Goal: Task Accomplishment & Management: Manage account settings

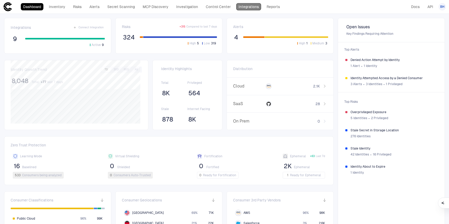
click at [250, 9] on link "Integrations" at bounding box center [248, 6] width 25 height 7
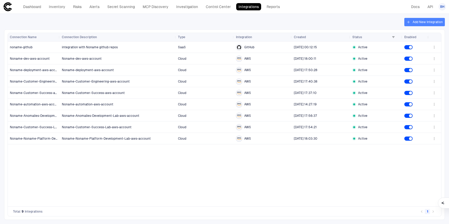
click at [427, 18] on button "Add New Integration" at bounding box center [424, 22] width 41 height 8
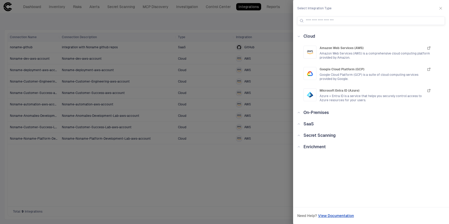
click at [297, 126] on div "Cloud Amazon Web Services (AWS) Amazon Web Services (AWS) is a comprehensive cl…" at bounding box center [371, 114] width 156 height 163
click at [299, 124] on icon at bounding box center [299, 124] width 2 height 1
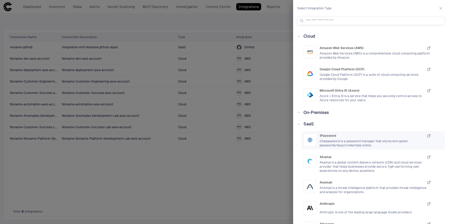
click at [328, 136] on span "1Password" at bounding box center [327, 136] width 17 height 4
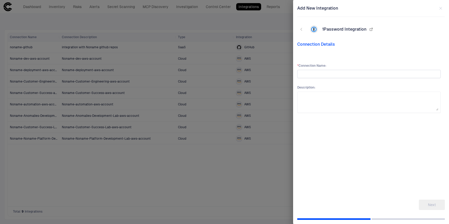
click at [334, 70] on input "text" at bounding box center [368, 74] width 139 height 8
type input "**********"
click at [432, 206] on button "Next" at bounding box center [432, 205] width 26 height 10
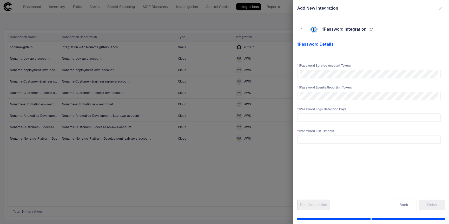
click at [361, 63] on div "* 1Password Service Account Token : * 1Password Events Reporting Token : * 1Pas…" at bounding box center [368, 123] width 147 height 136
click at [376, 56] on div "* 1Password Service Account Token : * 1Password Events Reporting Token : * 1Pas…" at bounding box center [368, 123] width 147 height 136
click at [404, 206] on button "Back" at bounding box center [404, 205] width 26 height 10
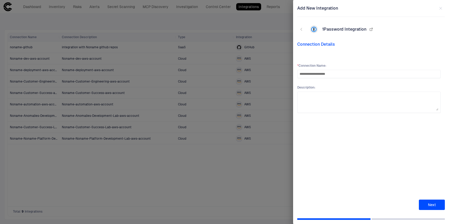
click at [440, 9] on icon "button" at bounding box center [440, 8] width 4 height 4
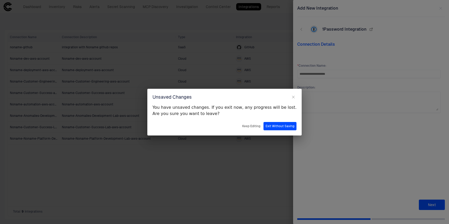
click at [269, 127] on button "Exit Without Saving" at bounding box center [279, 126] width 33 height 8
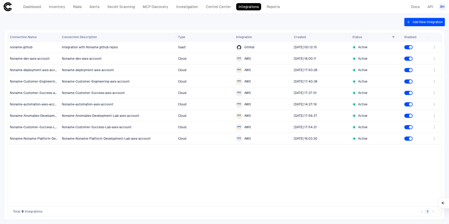
click at [251, 173] on div "integration with Noname github repos SaaS GitHub 8/31/2025 00:12:15 Active Nona…" at bounding box center [244, 124] width 368 height 165
click at [44, 6] on div "Dashboard Inventory Risks Alerts Secret Scanning MCP Discovery Investigation Co…" at bounding box center [151, 6] width 261 height 7
click at [41, 6] on link "Dashboard" at bounding box center [32, 6] width 23 height 7
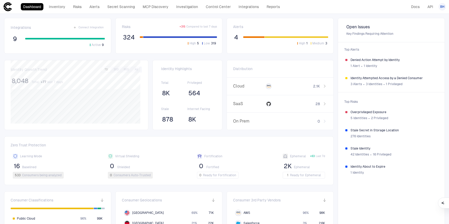
click at [190, 28] on span "Compared to last 7 days" at bounding box center [201, 27] width 31 height 4
click at [127, 26] on span "Risks" at bounding box center [126, 26] width 9 height 5
click at [184, 44] on div "High 5 Low 319" at bounding box center [178, 40] width 77 height 9
click at [194, 44] on button "High 5" at bounding box center [193, 43] width 13 height 5
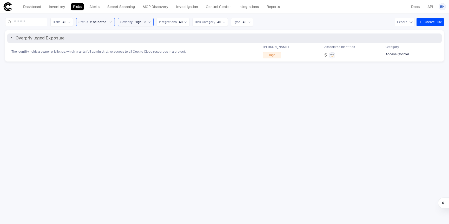
click at [73, 56] on div "The identity holds a owner privileges, which grants full administrative access …" at bounding box center [224, 52] width 434 height 14
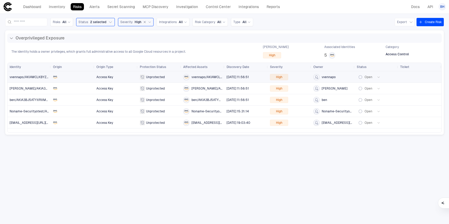
click at [87, 78] on div at bounding box center [72, 77] width 39 height 4
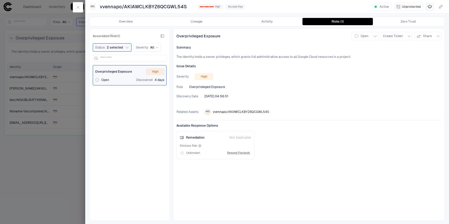
click at [301, 56] on span "The identity holds a owner privileges, which grants full administrative access …" at bounding box center [263, 57] width 174 height 4
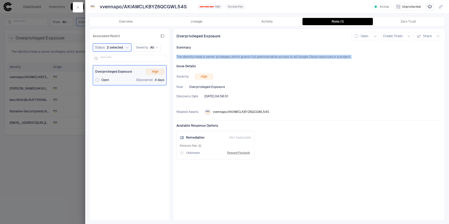
click at [301, 56] on span "The identity holds a owner privileges, which grants full administrative access …" at bounding box center [263, 57] width 174 height 4
click at [301, 57] on span "The identity holds a owner privileges, which grants full administrative access …" at bounding box center [263, 57] width 174 height 4
click at [303, 58] on span "The identity holds a owner privileges, which grants full administrative access …" at bounding box center [263, 57] width 174 height 4
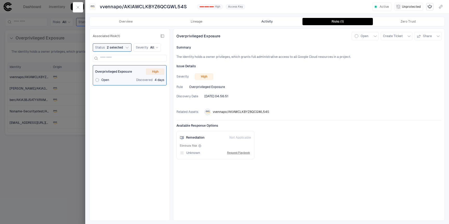
click at [275, 22] on button "Activity" at bounding box center [267, 21] width 71 height 7
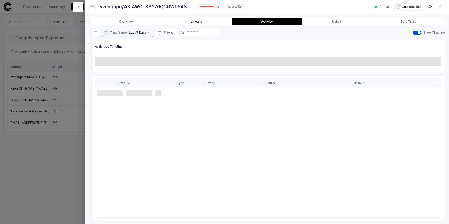
click at [218, 23] on button "Lineage" at bounding box center [196, 21] width 71 height 7
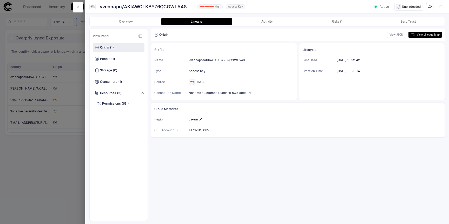
click at [112, 54] on div "Origin (1) People (1) Storage (0) Consumers (1) Resources (3) Permissions (151)" at bounding box center [119, 130] width 52 height 174
click at [116, 56] on div "People (1)" at bounding box center [119, 59] width 52 height 8
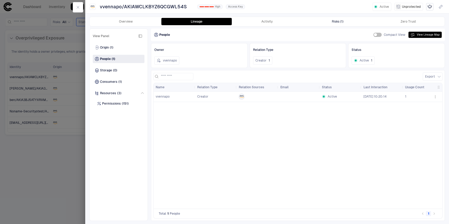
click at [337, 22] on div "Risks (1)" at bounding box center [338, 21] width 12 height 4
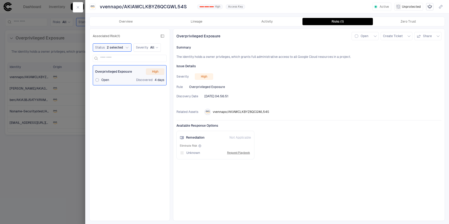
click at [425, 25] on div "Overview Lineage Activity Risks (1) Zero Trust" at bounding box center [267, 21] width 355 height 9
click at [417, 21] on button "Zero Trust" at bounding box center [408, 21] width 71 height 7
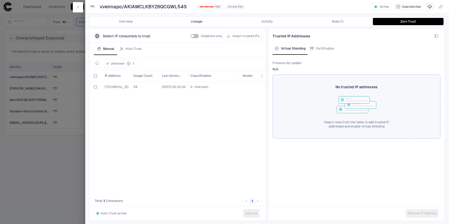
click at [194, 20] on button "Lineage" at bounding box center [196, 21] width 71 height 7
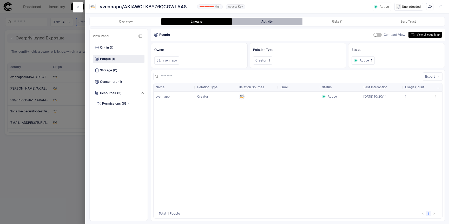
click at [264, 23] on button "Activity" at bounding box center [267, 21] width 71 height 7
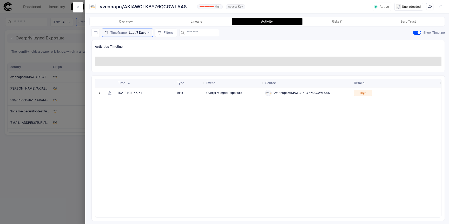
click at [18, 120] on div at bounding box center [224, 112] width 449 height 224
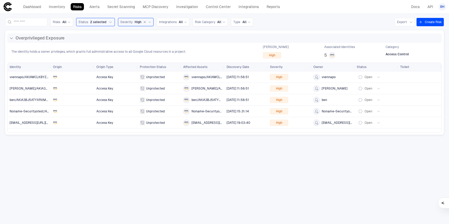
click at [151, 21] on icon at bounding box center [149, 22] width 3 height 3
click at [139, 58] on span "Medium" at bounding box center [133, 59] width 12 height 4
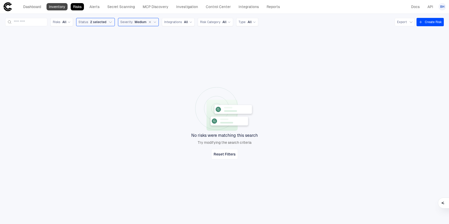
click at [65, 5] on link "Inventory" at bounding box center [56, 6] width 21 height 7
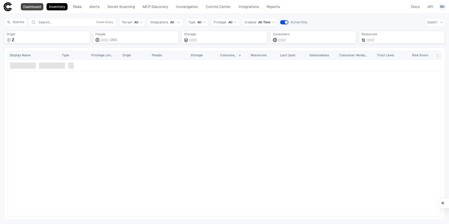
click at [35, 9] on link "Dashboard" at bounding box center [32, 6] width 23 height 7
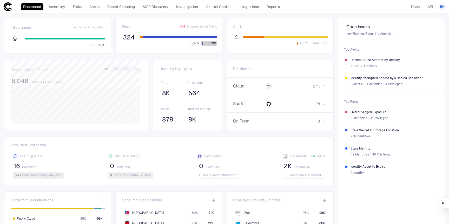
click at [208, 44] on button "Low 319" at bounding box center [209, 43] width 16 height 5
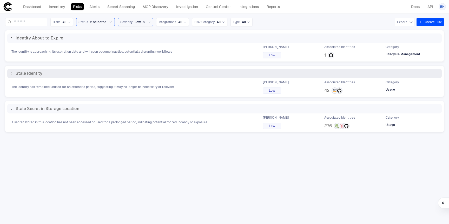
click at [81, 81] on div "The identity has remained unused for an extended period, suggesting it may no l…" at bounding box center [224, 87] width 434 height 14
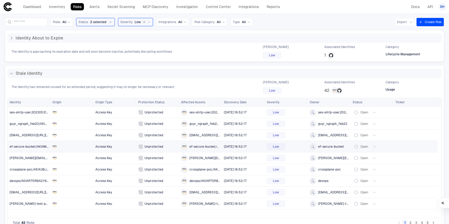
scroll to position [45, 0]
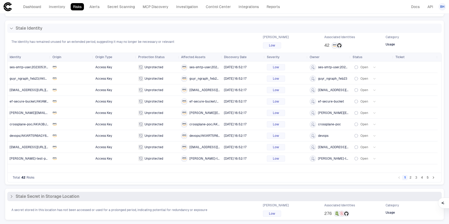
click at [118, 199] on div "Stale Secret in Storage Location" at bounding box center [224, 196] width 430 height 5
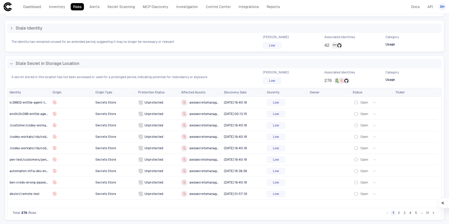
click at [413, 215] on button "5" at bounding box center [415, 212] width 5 height 5
click at [195, 128] on div "nonamesec/SECRET_USERNAME" at bounding box center [200, 125] width 39 height 6
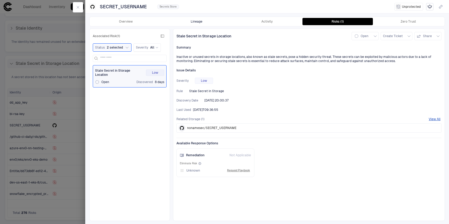
click at [180, 23] on button "Lineage" at bounding box center [196, 21] width 71 height 7
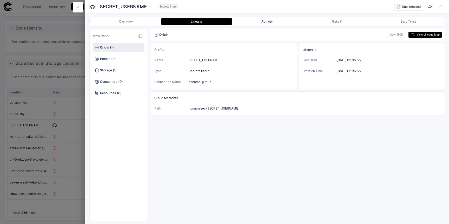
click at [268, 19] on button "Activity" at bounding box center [267, 21] width 71 height 7
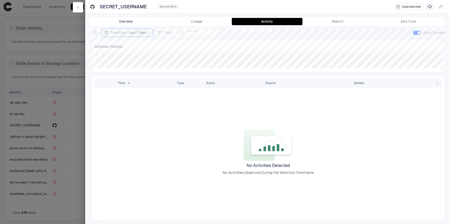
click at [135, 22] on button "Overview" at bounding box center [126, 21] width 71 height 7
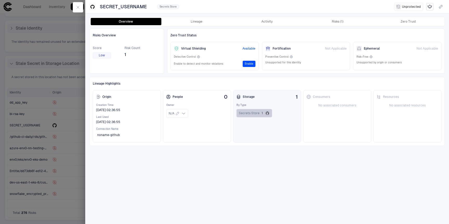
click at [261, 115] on span "1" at bounding box center [261, 113] width 1 height 4
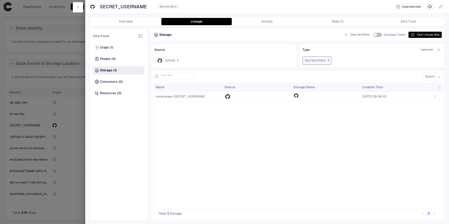
click at [33, 113] on div at bounding box center [224, 112] width 449 height 224
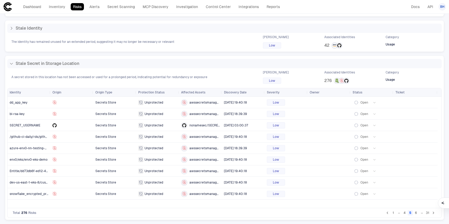
click at [414, 214] on button "6" at bounding box center [415, 212] width 5 height 5
click at [413, 212] on button "7" at bounding box center [415, 212] width 5 height 5
click at [413, 212] on button "8" at bounding box center [415, 212] width 5 height 5
click at [413, 212] on button "9" at bounding box center [415, 212] width 5 height 5
click at [413, 212] on button "10" at bounding box center [415, 212] width 5 height 5
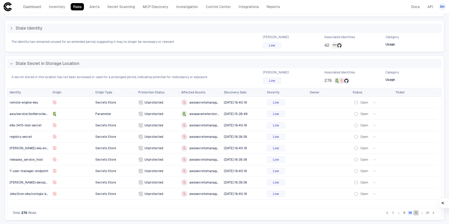
click at [413, 213] on button "11" at bounding box center [415, 212] width 5 height 5
click at [413, 213] on button "12" at bounding box center [415, 212] width 5 height 5
click at [205, 137] on span "nonamesec/GH_TOKEN" at bounding box center [204, 137] width 30 height 4
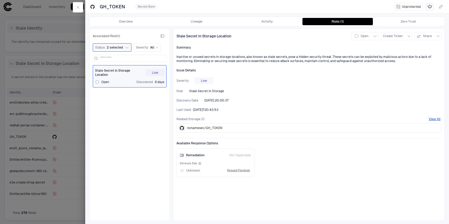
click at [211, 131] on div "nonamesec/GH_TOKEN" at bounding box center [201, 128] width 44 height 9
click at [209, 129] on span "nonamesec/GH_TOKEN" at bounding box center [204, 128] width 35 height 4
click at [438, 119] on button "View All" at bounding box center [434, 119] width 12 height 4
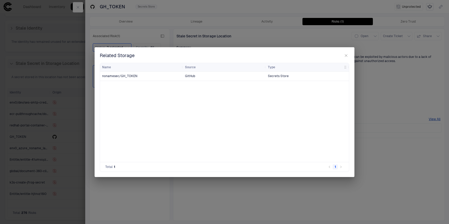
click at [130, 75] on span "nonamesec/GH_TOKEN" at bounding box center [119, 76] width 35 height 4
click at [346, 55] on icon "button" at bounding box center [346, 55] width 4 height 4
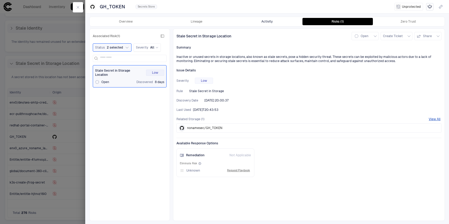
click at [265, 24] on button "Activity" at bounding box center [267, 21] width 71 height 7
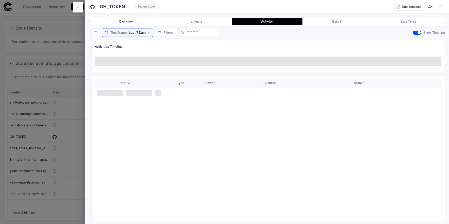
click at [139, 22] on button "Overview" at bounding box center [126, 21] width 71 height 7
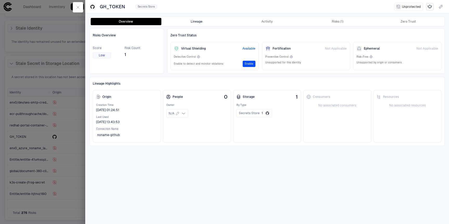
click at [203, 23] on button "Lineage" at bounding box center [196, 21] width 71 height 7
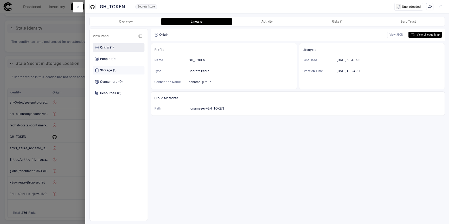
click at [123, 68] on div "Storage (1)" at bounding box center [119, 70] width 52 height 8
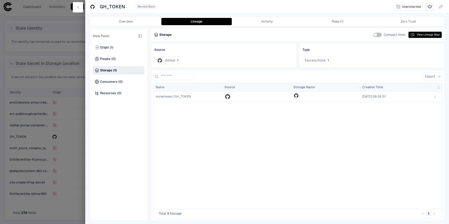
click at [188, 95] on span "nonamesec/GH_TOKEN" at bounding box center [188, 96] width 65 height 10
click at [438, 97] on button "button" at bounding box center [435, 97] width 8 height 8
click at [415, 118] on div "Open Investigation" at bounding box center [421, 118] width 33 height 4
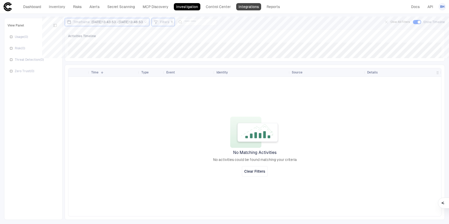
click at [249, 4] on link "Integrations" at bounding box center [248, 6] width 25 height 7
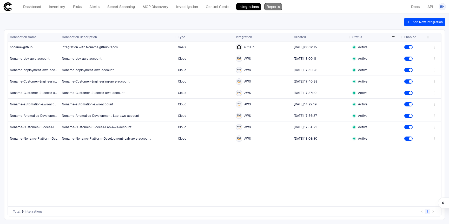
click at [274, 8] on link "Reports" at bounding box center [273, 6] width 18 height 7
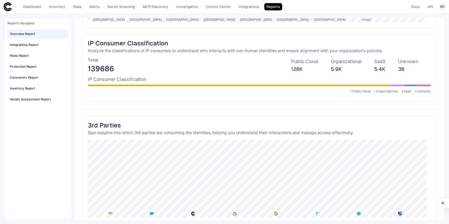
scroll to position [735, 0]
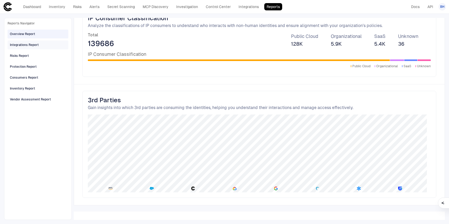
click at [32, 46] on div "Integrations Report" at bounding box center [24, 45] width 29 height 5
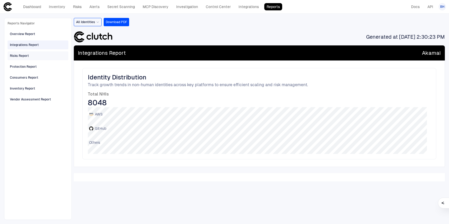
click at [35, 58] on div "Risks Report" at bounding box center [38, 56] width 57 height 8
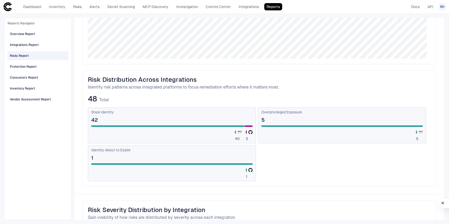
scroll to position [96, 0]
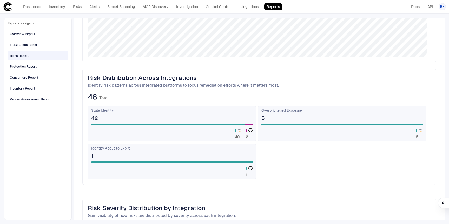
click at [145, 123] on div "Stale Identity 42 40 2" at bounding box center [172, 124] width 168 height 36
click at [143, 124] on div at bounding box center [167, 125] width 153 height 2
click at [271, 123] on div "Overprivileged Exposure 5 5" at bounding box center [342, 124] width 168 height 36
click at [207, 153] on span "1" at bounding box center [171, 156] width 161 height 7
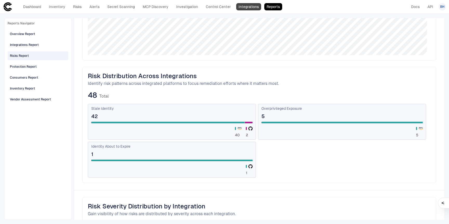
scroll to position [0, 0]
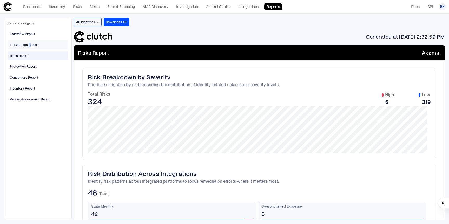
click at [29, 45] on div "Integrations Report" at bounding box center [24, 45] width 29 height 5
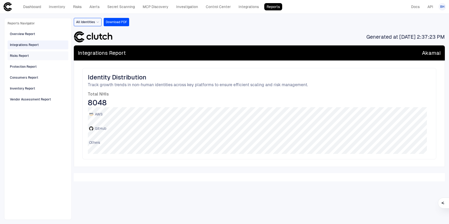
click at [38, 55] on div "Risks Report" at bounding box center [38, 56] width 57 height 8
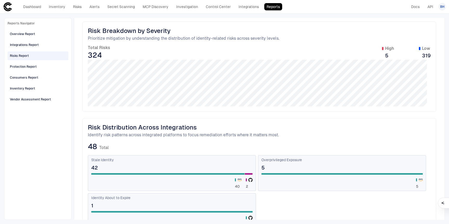
scroll to position [65, 0]
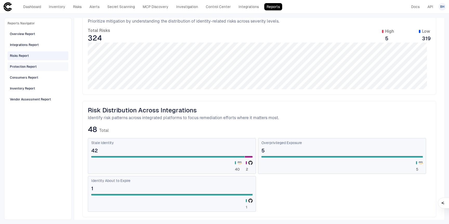
click at [42, 65] on div "Protection Report" at bounding box center [38, 67] width 57 height 8
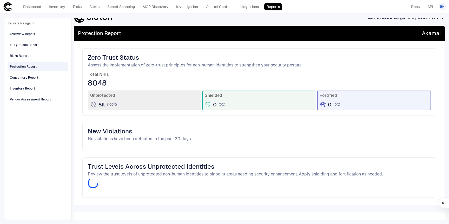
scroll to position [64, 0]
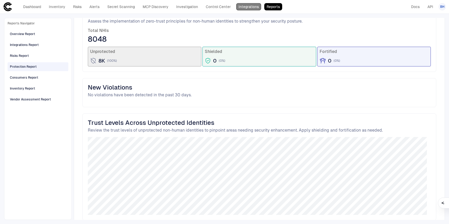
click at [246, 8] on link "Integrations" at bounding box center [248, 6] width 25 height 7
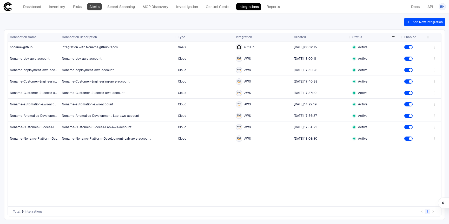
click at [93, 6] on link "Alerts" at bounding box center [94, 6] width 15 height 7
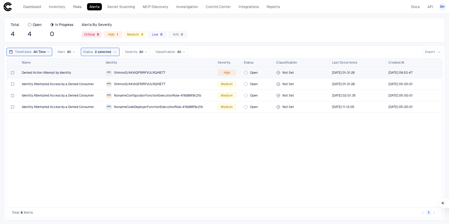
click at [79, 74] on div "Denied Action Attempt by Identity" at bounding box center [62, 73] width 80 height 4
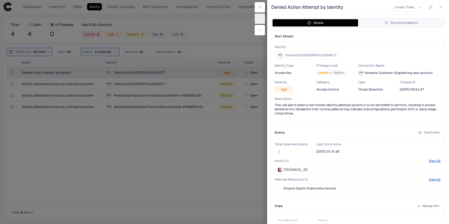
click at [189, 122] on div at bounding box center [224, 112] width 449 height 224
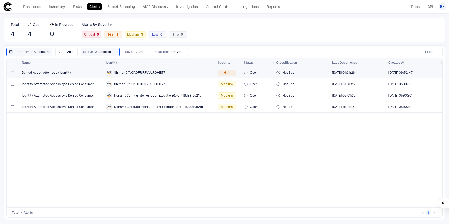
click at [187, 73] on div "ShimonD/AKIAQFRIRFVULRQHIE77" at bounding box center [160, 73] width 108 height 6
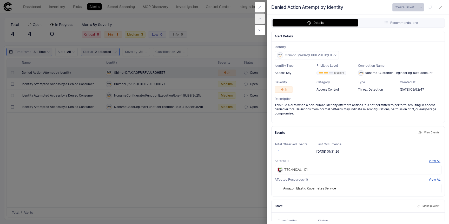
click at [405, 7] on span "Create Ticket" at bounding box center [404, 7] width 20 height 4
click at [415, 4] on div at bounding box center [224, 112] width 449 height 224
click at [223, 95] on div at bounding box center [224, 112] width 449 height 224
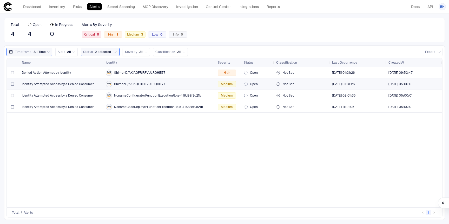
click at [147, 86] on span "ShimonD/AKIAQFRIRFVULRQHIE77" at bounding box center [139, 84] width 51 height 4
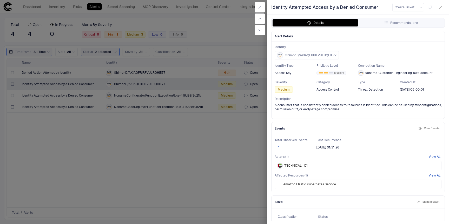
click at [168, 163] on div at bounding box center [224, 112] width 449 height 224
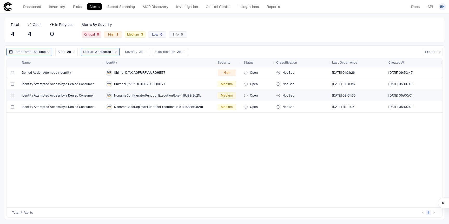
click at [165, 97] on span "NonameConfiguratorFunctionExecutionRole-416d88f9c21b" at bounding box center [157, 95] width 87 height 4
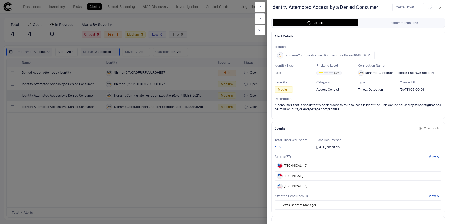
click at [120, 149] on div at bounding box center [224, 112] width 449 height 224
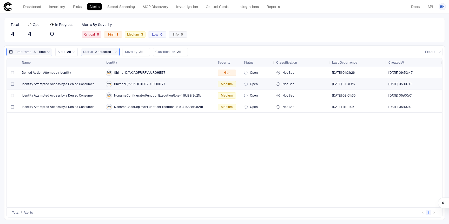
click at [96, 82] on div "Identity Attempted Access by a Denied Consumer" at bounding box center [62, 84] width 80 height 11
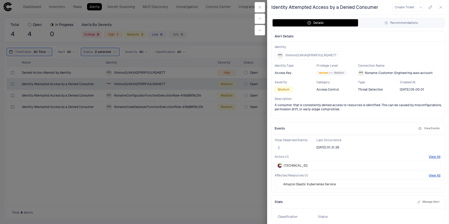
click at [301, 163] on div "5.31.158.153" at bounding box center [357, 165] width 167 height 9
click at [174, 154] on div at bounding box center [224, 112] width 449 height 224
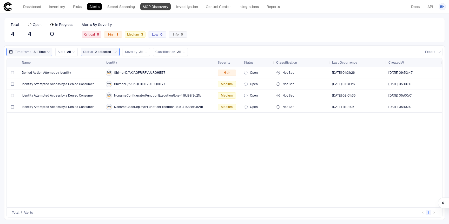
click at [169, 5] on link "MCP Discovery" at bounding box center [155, 6] width 30 height 7
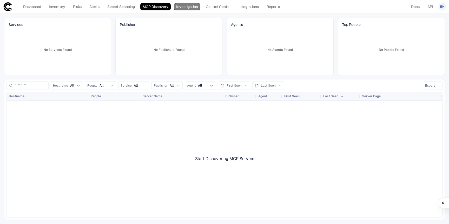
click at [193, 8] on link "Investigation" at bounding box center [187, 6] width 26 height 7
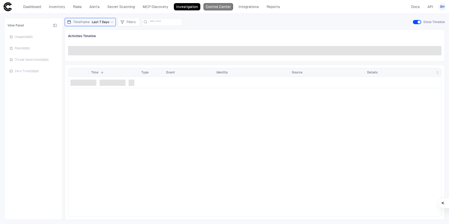
click at [218, 10] on link "Control Center" at bounding box center [218, 6] width 30 height 7
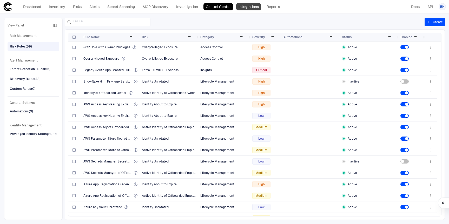
click at [241, 8] on link "Integrations" at bounding box center [248, 6] width 25 height 7
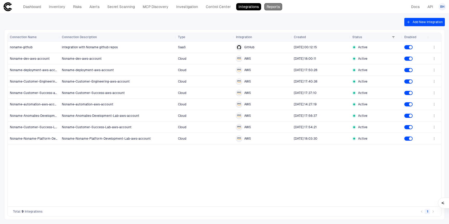
click at [268, 6] on link "Reports" at bounding box center [273, 6] width 18 height 7
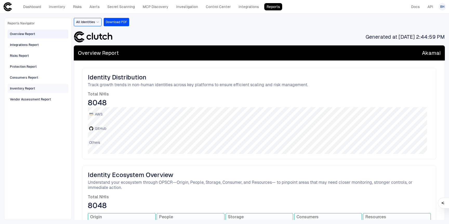
click at [41, 91] on div "Inventory Report" at bounding box center [38, 88] width 57 height 8
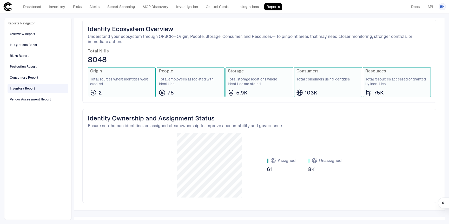
scroll to position [151, 0]
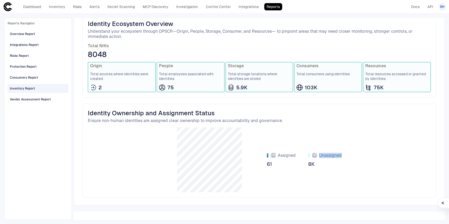
drag, startPoint x: 316, startPoint y: 151, endPoint x: 349, endPoint y: 157, distance: 33.4
click at [348, 157] on div "Assigned 61 Unassigned 8K" at bounding box center [259, 159] width 343 height 65
click at [349, 157] on div "Assigned 61 Unassigned 8K" at bounding box center [259, 159] width 343 height 65
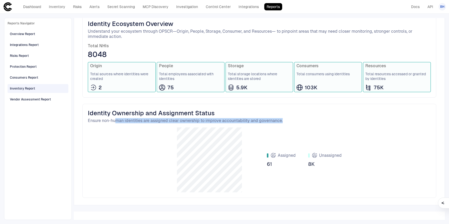
drag, startPoint x: 117, startPoint y: 121, endPoint x: 291, endPoint y: 121, distance: 173.2
click at [288, 121] on span "Ensure non-human identities are assigned clear ownership to improve accountabil…" at bounding box center [259, 120] width 343 height 5
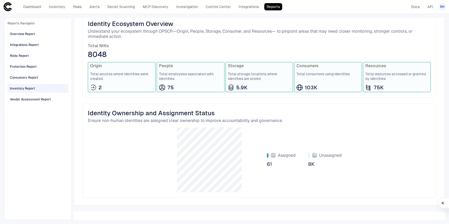
drag, startPoint x: 291, startPoint y: 121, endPoint x: 280, endPoint y: 123, distance: 11.1
click at [291, 121] on span "Ensure non-human identities are assigned clear ownership to improve accountabil…" at bounding box center [259, 120] width 343 height 5
click at [33, 99] on div "Vendor Assessment Report" at bounding box center [30, 99] width 41 height 5
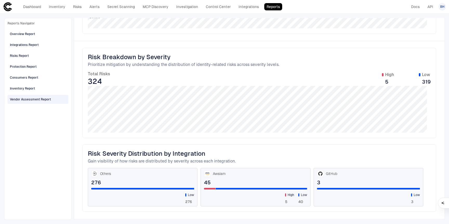
scroll to position [229, 0]
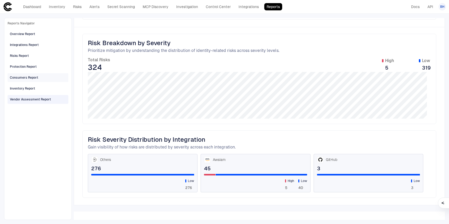
click at [29, 77] on div "Consumers Report" at bounding box center [24, 77] width 28 height 5
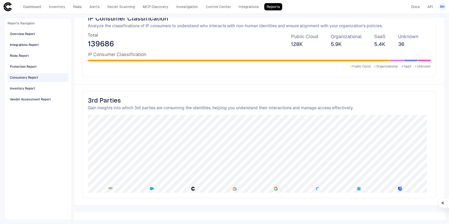
scroll to position [327, 0]
click at [203, 108] on span "Gain insights into which 3rd parties are consuming the identities, helping you …" at bounding box center [259, 107] width 343 height 5
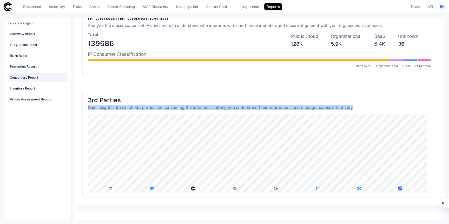
click at [203, 108] on span "Gain insights into which 3rd parties are consuming the identities, helping you …" at bounding box center [259, 107] width 343 height 5
click at [215, 107] on span "Gain insights into which 3rd parties are consuming the identities, helping you …" at bounding box center [259, 107] width 343 height 5
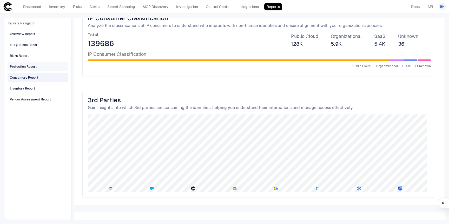
click at [18, 63] on div "Protection Report" at bounding box center [38, 67] width 57 height 8
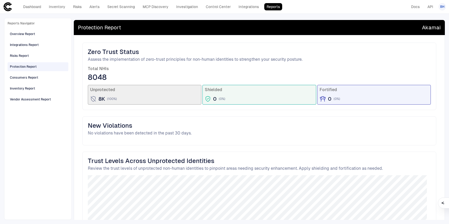
scroll to position [86, 0]
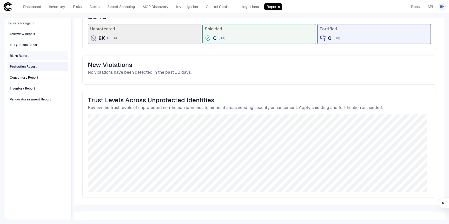
click at [19, 53] on div "Risks Report" at bounding box center [19, 55] width 19 height 5
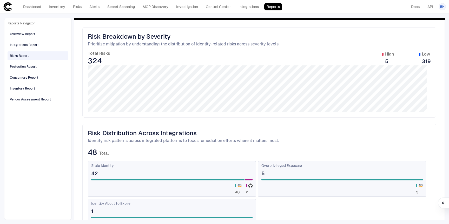
scroll to position [0, 0]
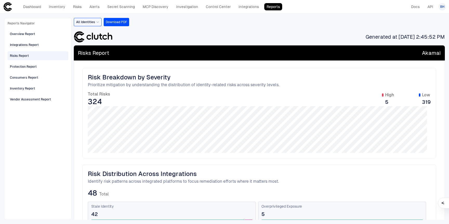
click at [28, 40] on div "Overview Report Integrations Report Risks Report Protection Report Consumers Re…" at bounding box center [38, 66] width 61 height 75
click at [29, 41] on div "Integrations Report" at bounding box center [38, 45] width 57 height 8
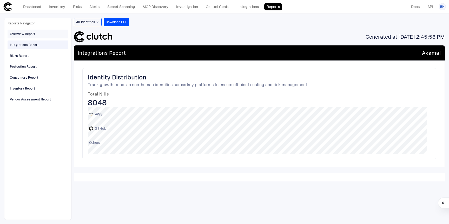
click at [15, 34] on div "Overview Report" at bounding box center [22, 34] width 25 height 5
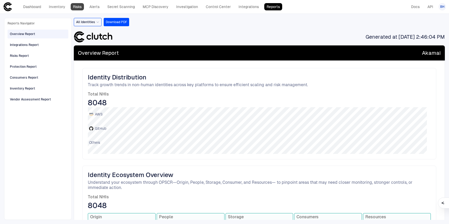
click at [73, 6] on link "Risks" at bounding box center [77, 6] width 13 height 7
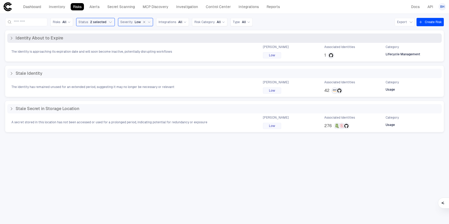
click at [119, 45] on div "The identity is approaching its expiration date and will soon become inactive, …" at bounding box center [224, 52] width 434 height 14
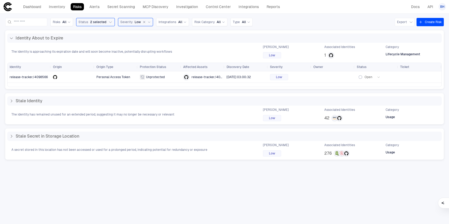
click at [76, 82] on div at bounding box center [72, 77] width 39 height 11
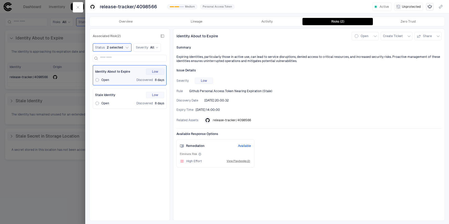
click at [48, 157] on div at bounding box center [224, 112] width 449 height 224
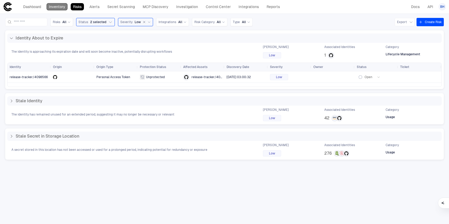
click at [61, 9] on link "Inventory" at bounding box center [56, 6] width 21 height 7
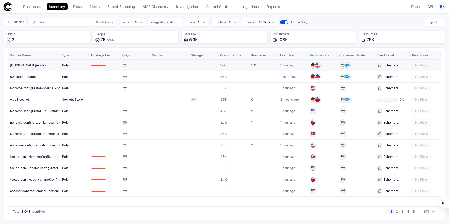
click at [390, 67] on span "Ephemeral" at bounding box center [391, 65] width 16 height 4
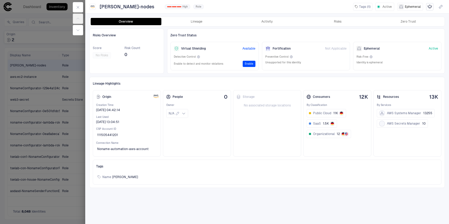
click at [288, 57] on div "Preventive Control" at bounding box center [306, 57] width 82 height 4
click at [290, 56] on icon at bounding box center [291, 56] width 3 height 3
click at [221, 54] on div "Virtual Shielding Available Detective Control Enable to detect and monitor viol…" at bounding box center [214, 56] width 88 height 29
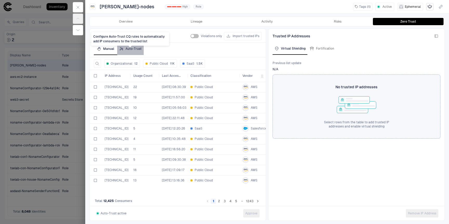
click at [136, 48] on div "Auto-Trust" at bounding box center [130, 49] width 22 height 4
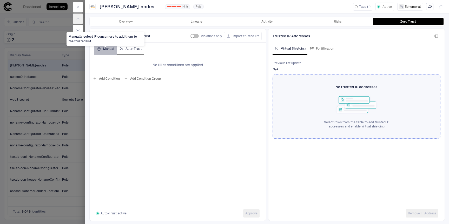
click at [111, 50] on div "Manual" at bounding box center [105, 49] width 17 height 4
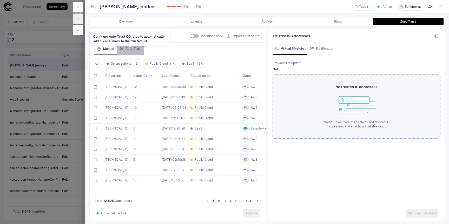
click at [130, 50] on div "Auto-Trust" at bounding box center [130, 49] width 22 height 4
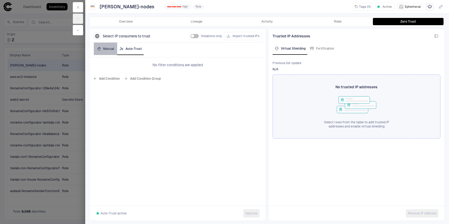
click at [112, 52] on button "Manual" at bounding box center [105, 49] width 23 height 12
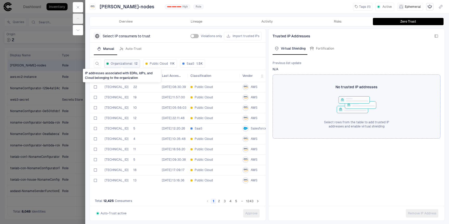
click at [116, 63] on span "Organizational" at bounding box center [122, 64] width 22 height 4
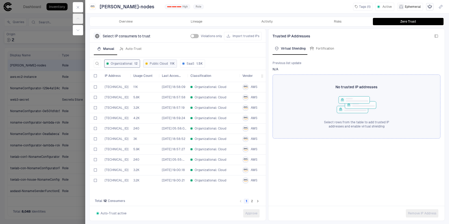
click at [148, 62] on div "Public Cloud" at bounding box center [156, 64] width 22 height 4
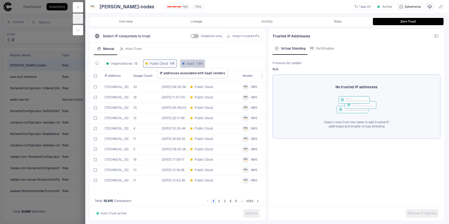
click at [189, 61] on button "SaaS 1.5K" at bounding box center [192, 63] width 25 height 8
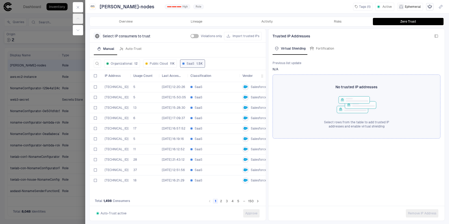
click at [68, 121] on div at bounding box center [224, 112] width 449 height 224
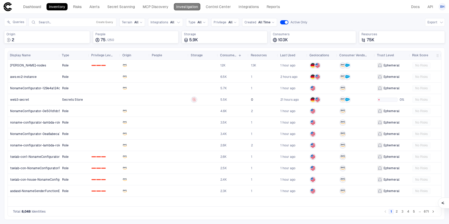
click at [196, 8] on link "Investigation" at bounding box center [187, 6] width 26 height 7
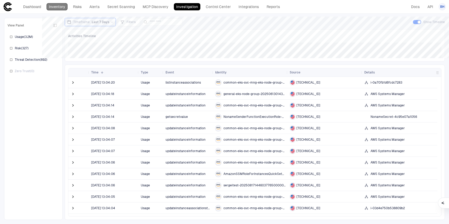
click at [54, 6] on link "Inventory" at bounding box center [56, 6] width 21 height 7
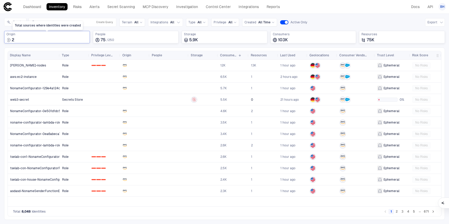
click at [52, 35] on span "Origin" at bounding box center [46, 34] width 81 height 4
click at [24, 68] on div "GitHub 28" at bounding box center [47, 70] width 79 height 4
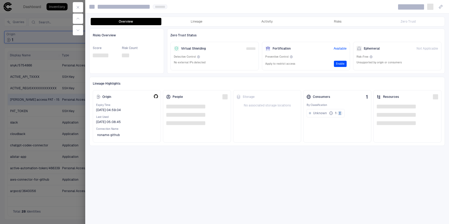
click at [34, 96] on div at bounding box center [224, 112] width 449 height 224
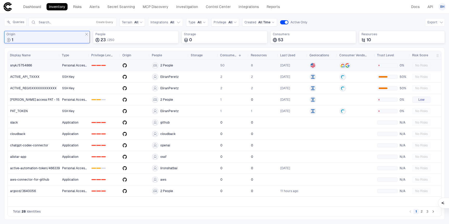
click at [100, 68] on link "0 1 2" at bounding box center [104, 65] width 31 height 11
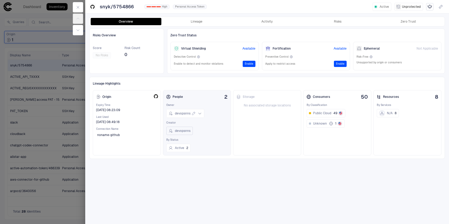
click at [189, 131] on span "devopsnns" at bounding box center [183, 131] width 16 height 4
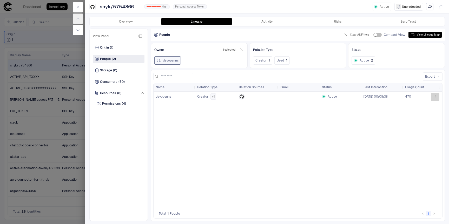
click at [437, 98] on icon "button" at bounding box center [435, 97] width 4 height 4
click at [335, 144] on div at bounding box center [224, 112] width 449 height 224
click at [122, 82] on span "(50)" at bounding box center [121, 82] width 6 height 4
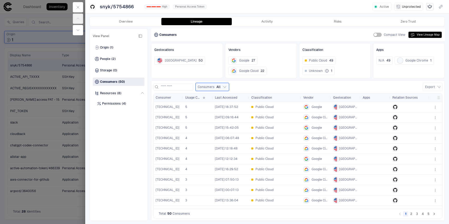
click at [80, 13] on div at bounding box center [78, 18] width 15 height 37
click at [79, 9] on icon "button" at bounding box center [78, 7] width 4 height 4
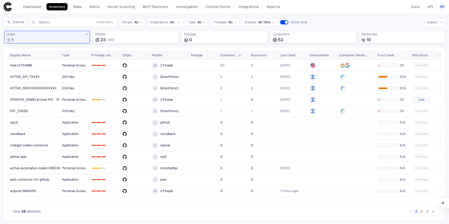
click at [423, 212] on button "2" at bounding box center [421, 211] width 5 height 5
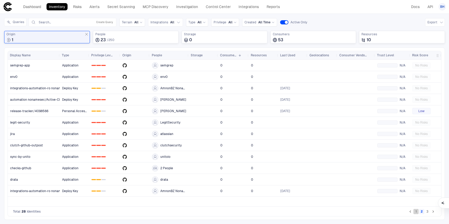
click at [416, 211] on button "1" at bounding box center [415, 211] width 5 height 5
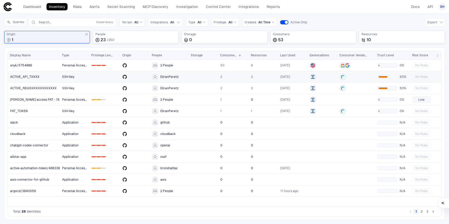
click at [83, 80] on link "SSH Key" at bounding box center [74, 76] width 29 height 11
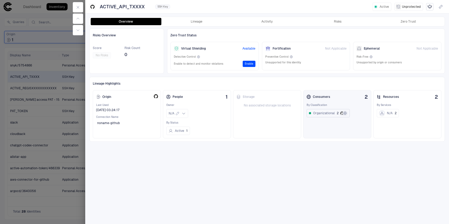
click at [322, 115] on button "Organizational 2" at bounding box center [327, 113] width 43 height 8
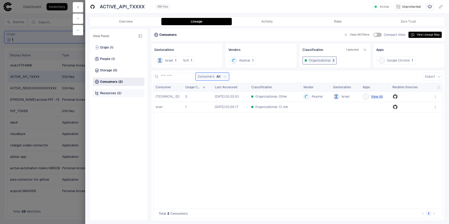
click at [112, 95] on span "Resources" at bounding box center [108, 93] width 16 height 4
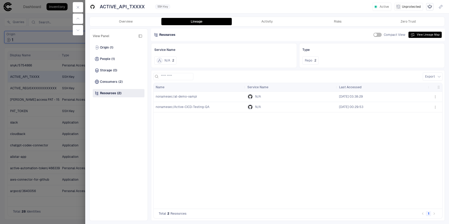
click at [199, 108] on span "nonamesec/Active-CICD-Testing-QA" at bounding box center [183, 107] width 54 height 4
click at [124, 58] on div "People (1)" at bounding box center [119, 59] width 52 height 8
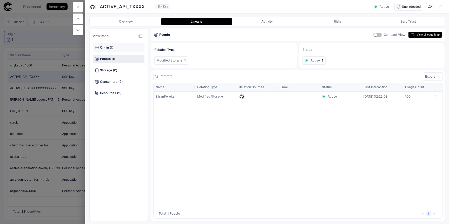
click at [122, 50] on div "Origin (1)" at bounding box center [119, 47] width 52 height 8
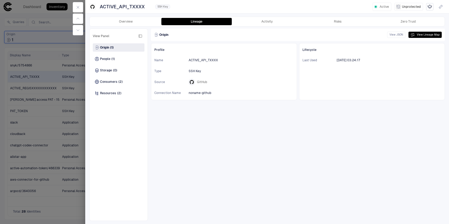
click at [307, 139] on div "Profile Name ACTIVE_API_TXXXX Type SSH Key Source GitHub Connection Name noname…" at bounding box center [298, 132] width 294 height 178
click at [411, 35] on button "View Lineage Map" at bounding box center [424, 35] width 33 height 6
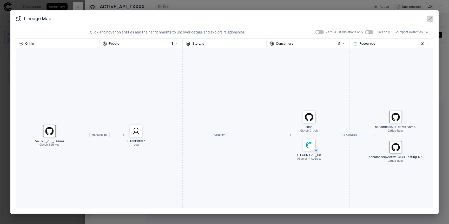
click at [430, 19] on icon "button" at bounding box center [430, 19] width 2 height 2
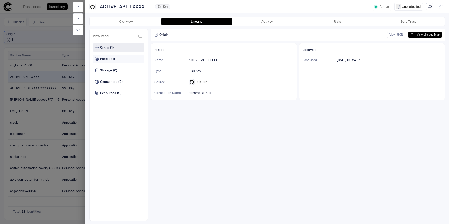
click at [122, 61] on div "People (1)" at bounding box center [119, 59] width 52 height 8
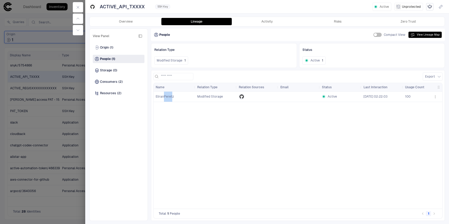
drag, startPoint x: 164, startPoint y: 96, endPoint x: 172, endPoint y: 97, distance: 7.8
click at [172, 97] on span "EliranPeretz" at bounding box center [165, 97] width 18 height 4
click at [173, 98] on span "EliranPeretz" at bounding box center [174, 96] width 37 height 10
copy span "Peretz"
click at [69, 121] on div at bounding box center [224, 112] width 449 height 224
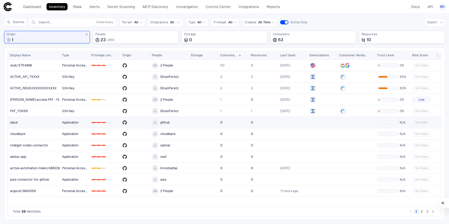
click at [35, 126] on link "slack" at bounding box center [34, 122] width 52 height 11
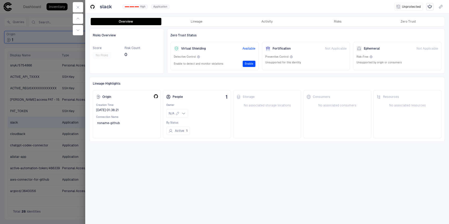
click at [7, 136] on div at bounding box center [224, 112] width 449 height 224
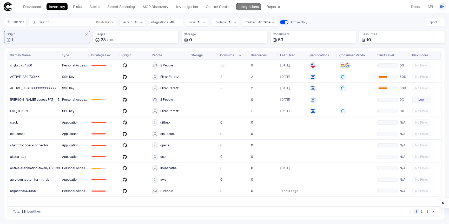
click at [245, 7] on link "Integrations" at bounding box center [248, 6] width 25 height 7
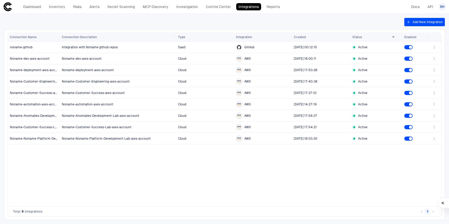
click at [444, 8] on div "BH" at bounding box center [441, 6] width 7 height 7
click at [412, 32] on span "Admin Settings" at bounding box center [416, 33] width 22 height 4
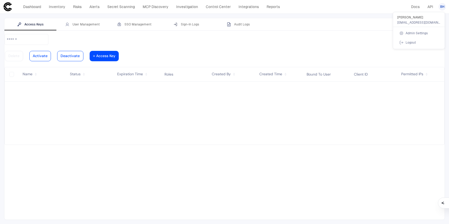
click at [98, 25] on div at bounding box center [224, 112] width 449 height 224
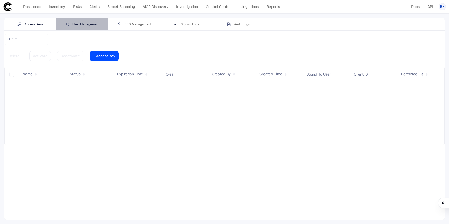
click at [94, 23] on div "User Management" at bounding box center [82, 24] width 35 height 4
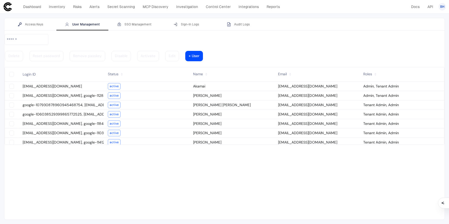
click at [380, 83] on vaadin-grid-cell-content "Admin, Tenant Admin" at bounding box center [401, 86] width 85 height 7
type vaadin-text-field "on"
type descope-checkbox "true"
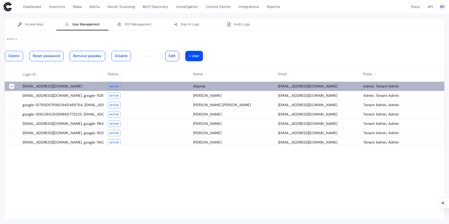
type descope-boolean-field-internal "true"
click at [176, 55] on div at bounding box center [172, 56] width 7 height 3
type input "**********"
type input "******"
type input "**********"
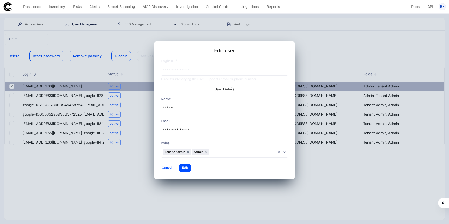
click at [217, 149] on input at bounding box center [242, 152] width 67 height 7
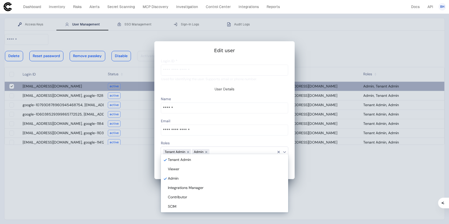
click at [135, 135] on div at bounding box center [224, 112] width 449 height 224
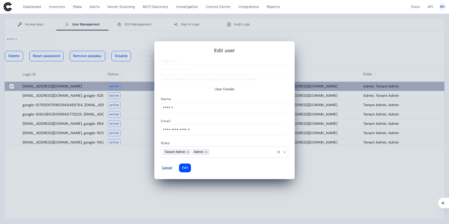
type descope-multi-select-combo-box "Tenant Admin,Admin"
click at [172, 167] on div at bounding box center [167, 168] width 10 height 2
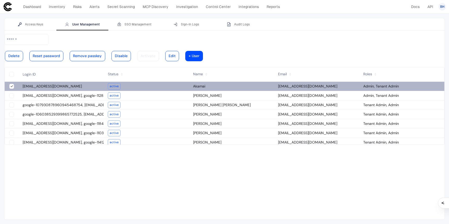
drag, startPoint x: 194, startPoint y: 101, endPoint x: 218, endPoint y: 102, distance: 23.9
click at [218, 111] on vaadin-grid-cell-content "Einav Friedman" at bounding box center [231, 114] width 85 height 7
drag, startPoint x: 253, startPoint y: 167, endPoint x: 252, endPoint y: 163, distance: 3.9
click at [253, 165] on div at bounding box center [224, 127] width 440 height 186
click at [100, 148] on vaadin-grid-cell-content "bhuang@akamai.com, google-113536519693647762106" at bounding box center [60, 151] width 85 height 7
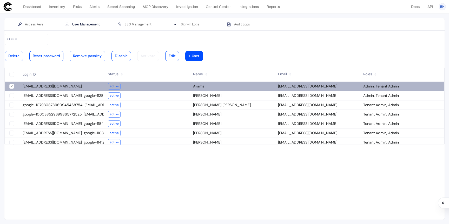
click at [0, 0] on slot "active" at bounding box center [0, 0] width 0 height 0
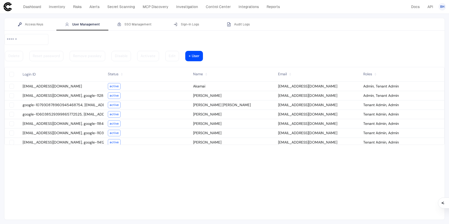
type vaadin-text-field "on"
type descope-checkbox "true"
type descope-boolean-field-internal "true"
click at [179, 51] on vaadin-button "Edit" at bounding box center [172, 56] width 14 height 10
type input "**********"
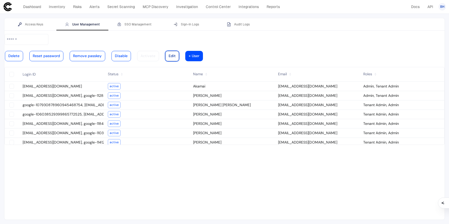
type input "**********"
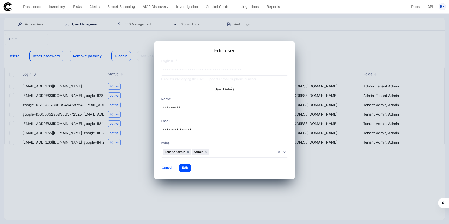
click at [236, 152] on vaadin-multi-select-combo-box-container at bounding box center [224, 152] width 127 height 11
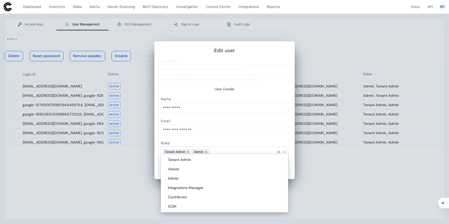
click at [220, 140] on div "Roles" at bounding box center [224, 143] width 127 height 6
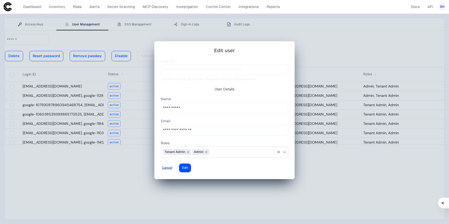
click at [172, 167] on div at bounding box center [167, 168] width 10 height 2
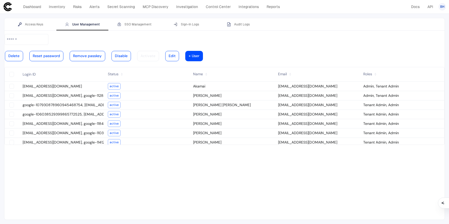
click at [183, 163] on div at bounding box center [224, 127] width 440 height 186
click at [239, 23] on div "Audit Logs" at bounding box center [238, 24] width 23 height 4
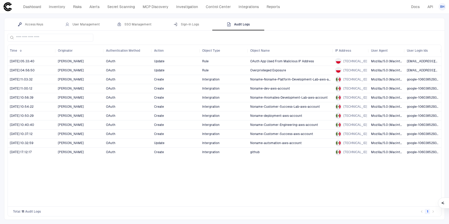
drag, startPoint x: 295, startPoint y: 51, endPoint x: 332, endPoint y: 59, distance: 37.9
click at [332, 59] on div "Time 1 Originator Authentication Method Action" at bounding box center [224, 126] width 433 height 162
click at [227, 5] on link "Control Center" at bounding box center [218, 6] width 30 height 7
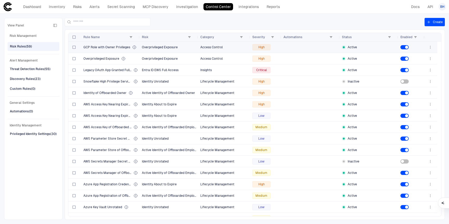
click at [429, 48] on icon "button" at bounding box center [430, 47] width 4 height 4
click at [429, 47] on div at bounding box center [224, 112] width 449 height 224
click at [435, 22] on button "Create" at bounding box center [434, 22] width 20 height 8
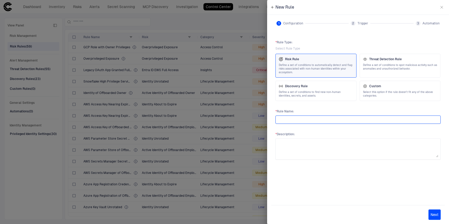
click at [329, 119] on input "text" at bounding box center [358, 120] width 160 height 8
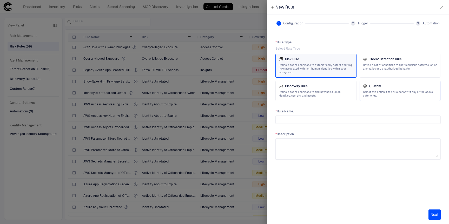
click at [368, 91] on span "Select this option if the rule doesn't fit any of the above categories." at bounding box center [400, 93] width 74 height 7
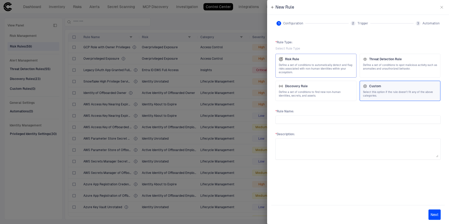
click at [318, 66] on span "Define a set of conditions to automatically detect and flag risks associated wi…" at bounding box center [316, 68] width 74 height 11
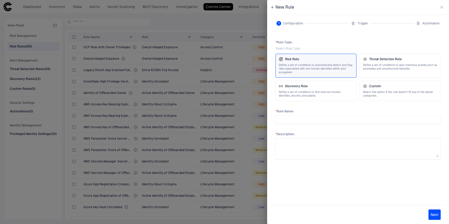
click at [221, 161] on div at bounding box center [224, 112] width 449 height 224
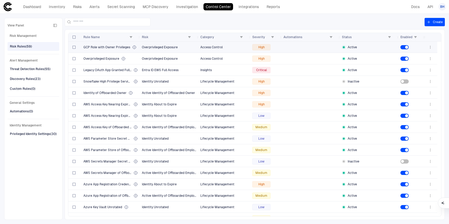
click at [154, 51] on span "Overprivileged Exposure" at bounding box center [169, 47] width 54 height 10
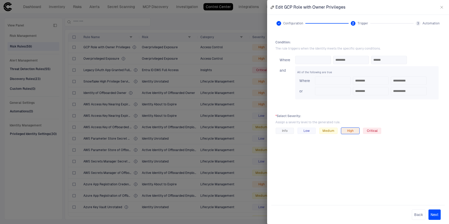
click at [234, 104] on div at bounding box center [224, 112] width 449 height 224
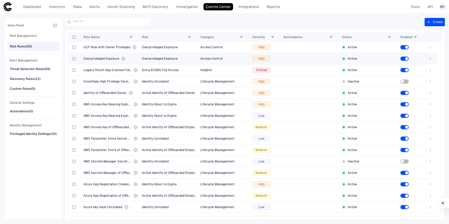
click at [155, 57] on span "Overprivileged Exposure" at bounding box center [160, 59] width 36 height 4
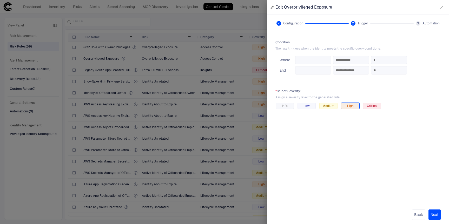
click at [162, 137] on div at bounding box center [224, 112] width 449 height 224
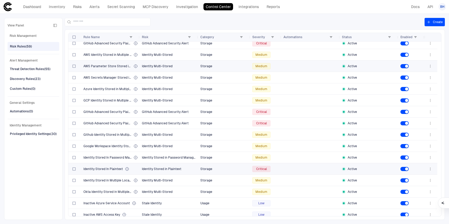
scroll to position [368, 0]
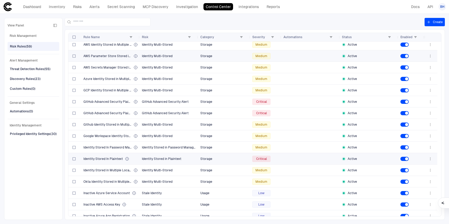
drag, startPoint x: 99, startPoint y: 156, endPoint x: 109, endPoint y: 124, distance: 34.2
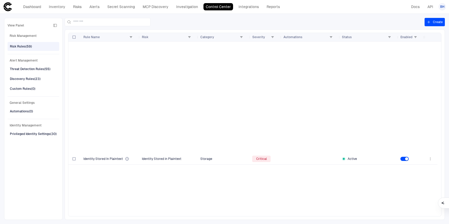
scroll to position [0, 0]
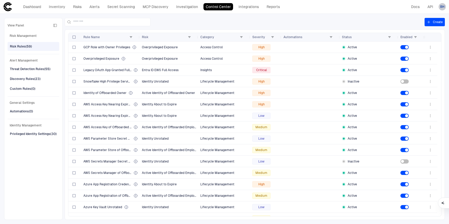
click at [441, 9] on span "BH" at bounding box center [442, 7] width 4 height 4
click at [423, 35] on span "Admin Settings" at bounding box center [416, 33] width 22 height 4
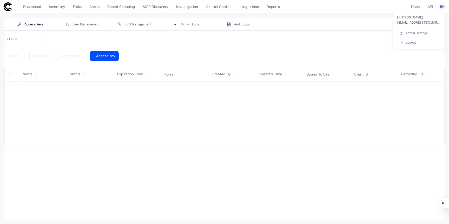
click at [235, 22] on div at bounding box center [224, 112] width 449 height 224
click at [237, 23] on body "defs Dashboard Inventory Risks Alerts Secret Scanning MCP Discovery Investigati…" at bounding box center [224, 112] width 449 height 224
click at [239, 24] on div "Audit Logs" at bounding box center [238, 24] width 23 height 4
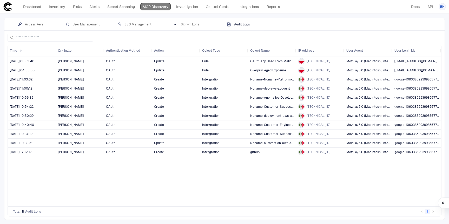
click at [164, 6] on link "MCP Discovery" at bounding box center [155, 6] width 30 height 7
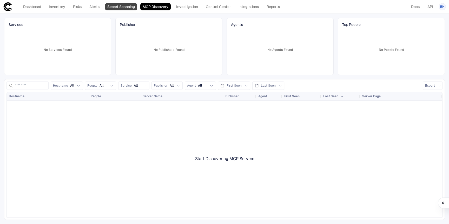
click at [110, 9] on link "Secret Scanning" at bounding box center [121, 6] width 32 height 7
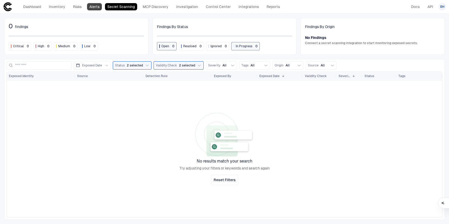
click at [91, 9] on link "Alerts" at bounding box center [94, 6] width 15 height 7
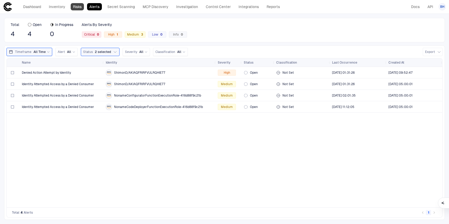
click at [78, 10] on link "Risks" at bounding box center [77, 6] width 13 height 7
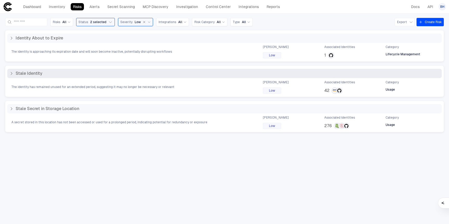
click at [130, 86] on span "The identity has remained unused for an extended period, suggesting it may no l…" at bounding box center [92, 87] width 163 height 4
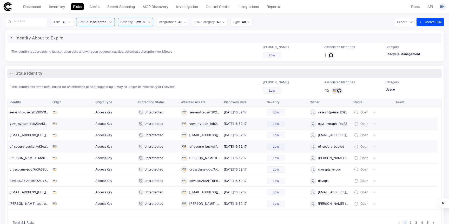
click at [337, 89] on icon at bounding box center [339, 91] width 4 height 4
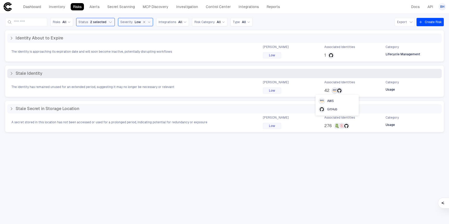
click at [338, 92] on icon at bounding box center [339, 91] width 4 height 4
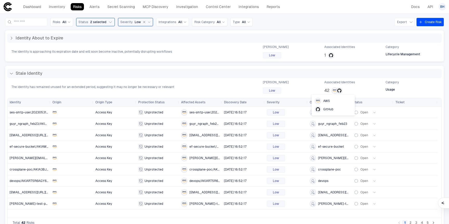
click at [328, 110] on span "GitHub" at bounding box center [328, 109] width 10 height 4
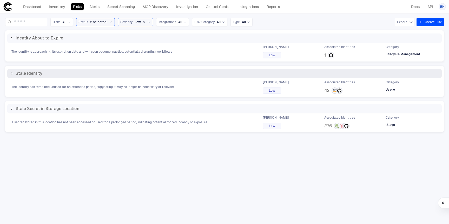
click at [162, 82] on div "The identity has remained unused for an extended period, suggesting it may no l…" at bounding box center [224, 87] width 434 height 14
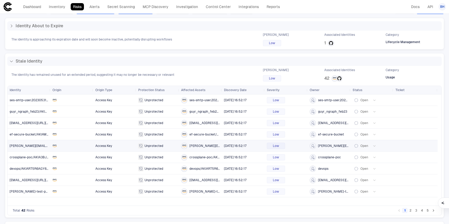
scroll to position [45, 0]
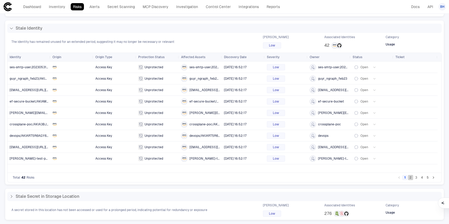
click at [408, 176] on button "2" at bounding box center [410, 177] width 5 height 5
click at [116, 122] on span "Personal Access Token" at bounding box center [114, 124] width 39 height 10
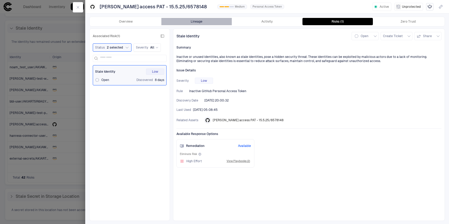
click at [205, 22] on button "Lineage" at bounding box center [196, 21] width 71 height 7
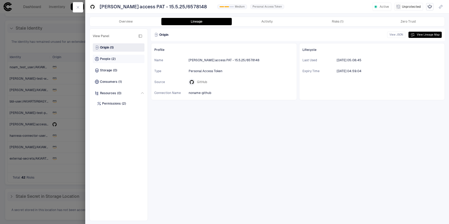
click at [114, 61] on div "People (2)" at bounding box center [119, 59] width 52 height 8
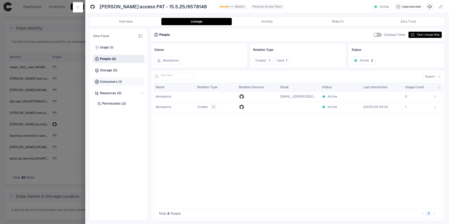
click at [118, 78] on div "Consumers (1)" at bounding box center [119, 82] width 52 height 8
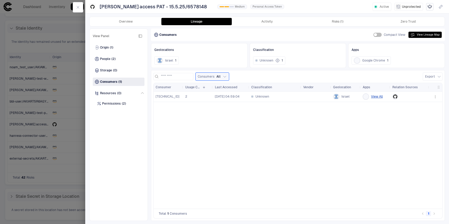
click at [40, 153] on div at bounding box center [224, 112] width 449 height 224
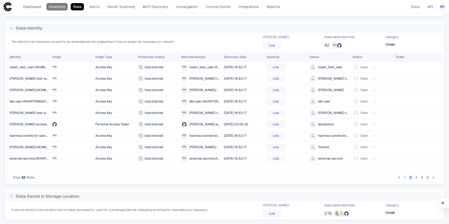
click at [52, 5] on link "Inventory" at bounding box center [56, 6] width 21 height 7
